Goal: Information Seeking & Learning: Learn about a topic

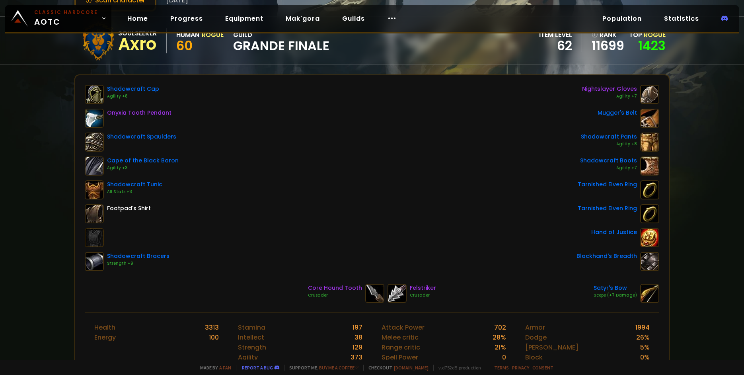
scroll to position [46, 0]
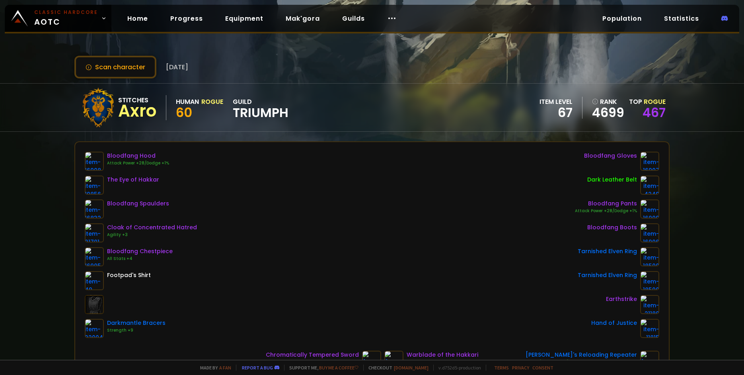
scroll to position [101, 0]
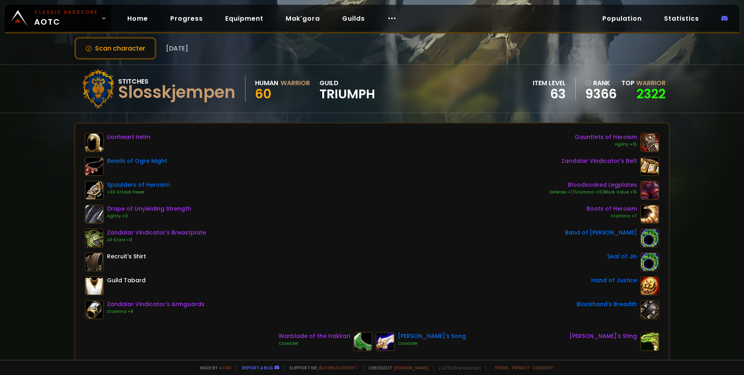
scroll to position [46, 0]
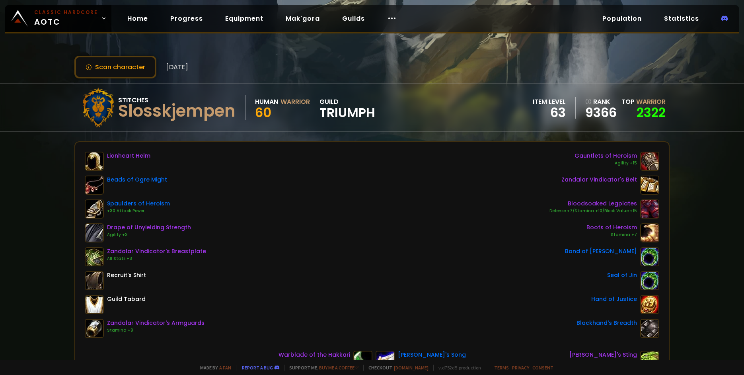
scroll to position [64, 0]
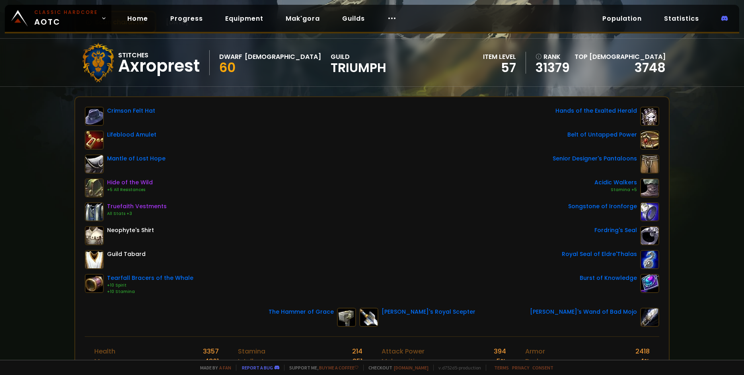
scroll to position [46, 0]
